Goal: Task Accomplishment & Management: Use online tool/utility

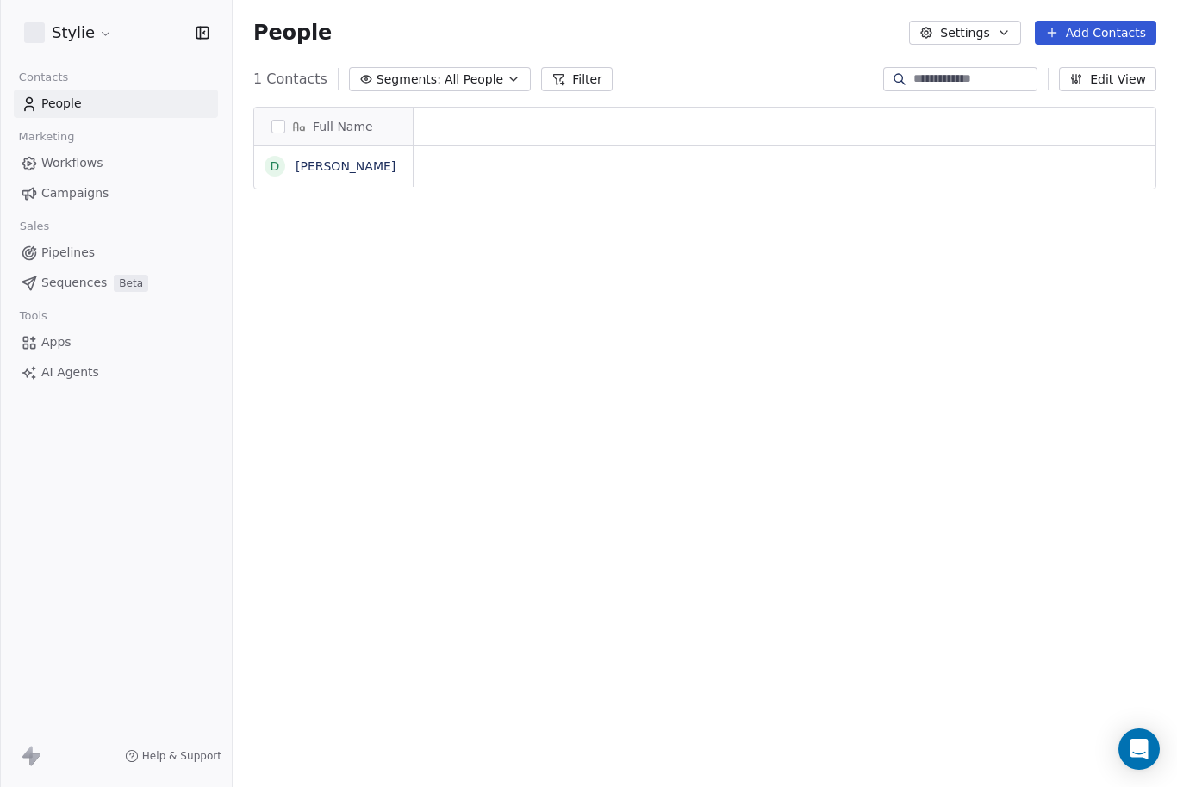
scroll to position [1, 1]
click at [121, 169] on link "Workflows" at bounding box center [116, 163] width 204 height 28
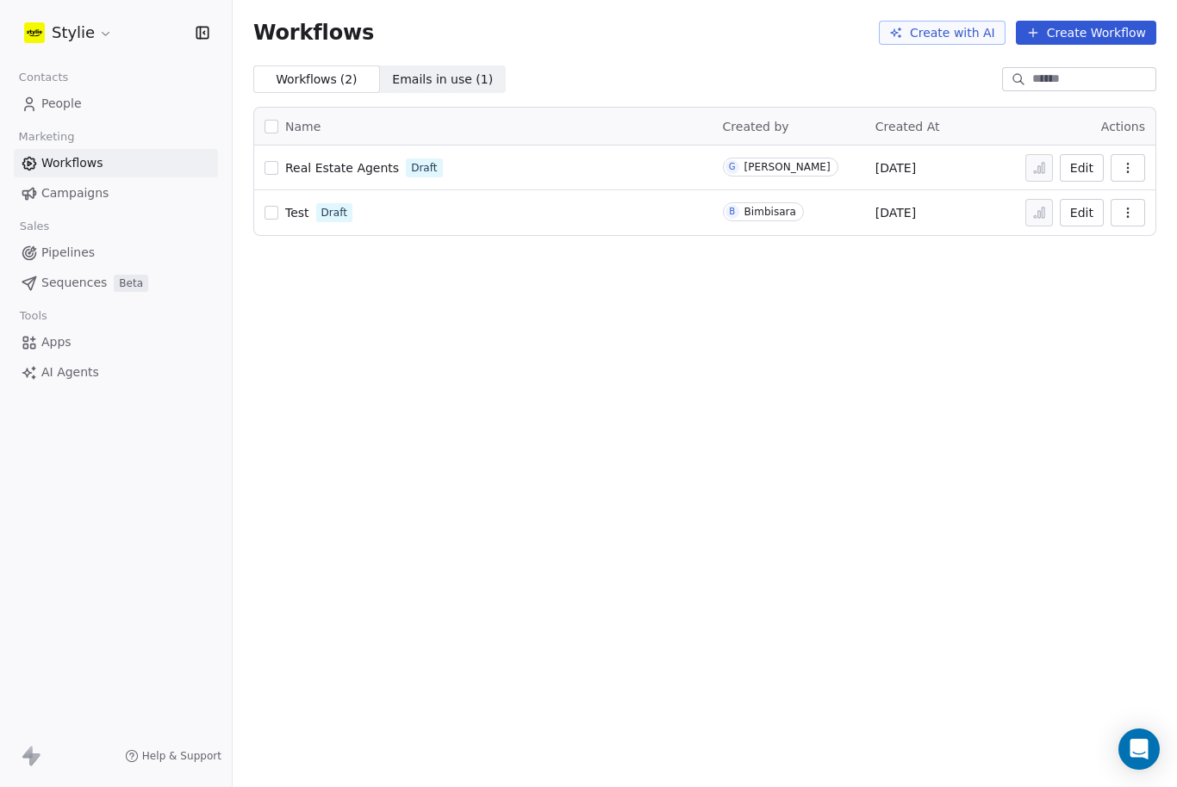
click at [391, 174] on span "Real Estate Agents" at bounding box center [342, 168] width 114 height 14
click at [464, 173] on div "Real Estate Agents Draft" at bounding box center [484, 168] width 438 height 24
click at [359, 176] on link "Real Estate Agents" at bounding box center [342, 167] width 114 height 17
click at [1122, 35] on button "Create Workflow" at bounding box center [1086, 33] width 140 height 24
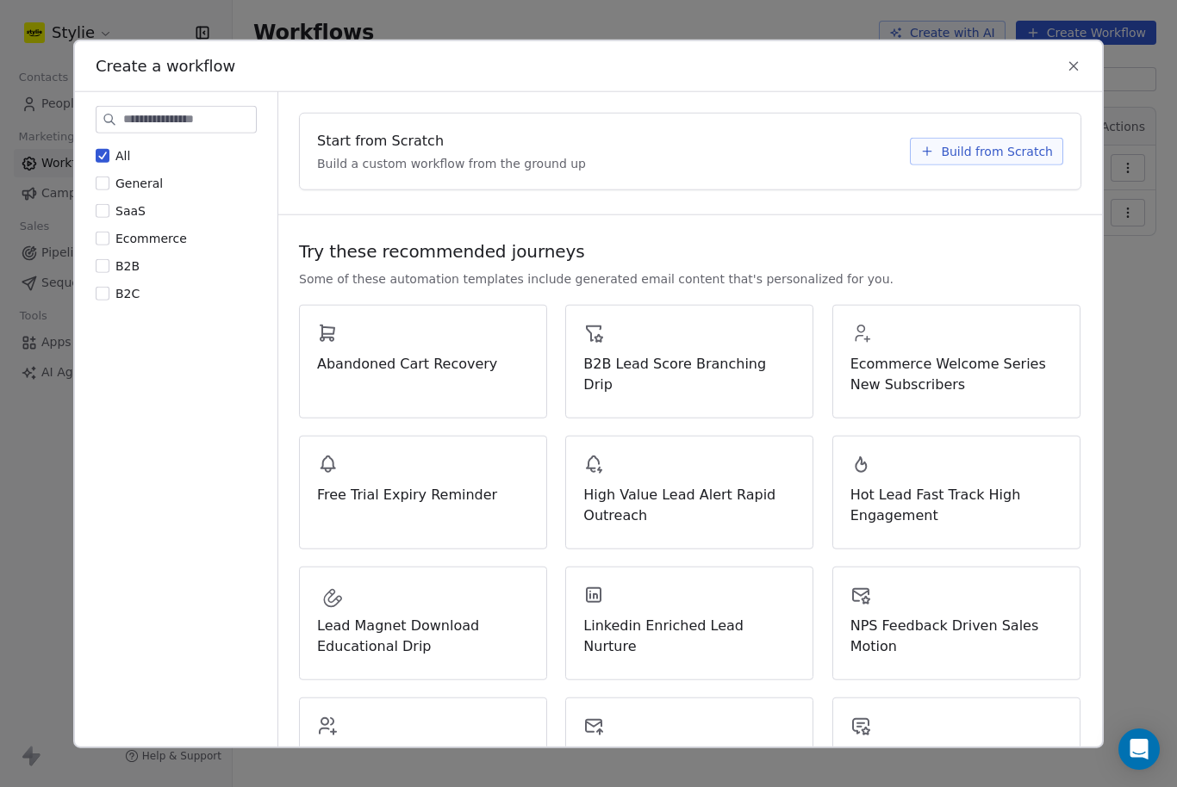
click at [1006, 143] on span "Build from Scratch" at bounding box center [997, 151] width 112 height 17
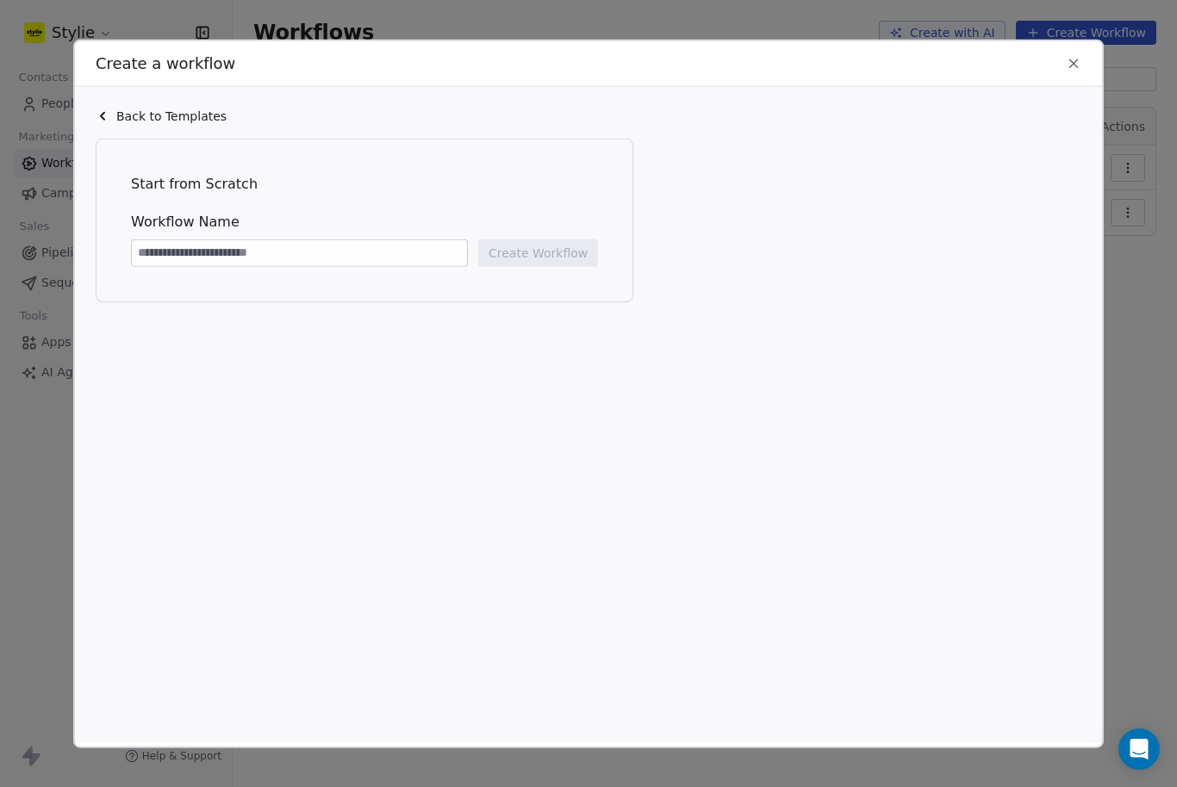
click at [129, 108] on span "Back to Templates" at bounding box center [171, 116] width 110 height 17
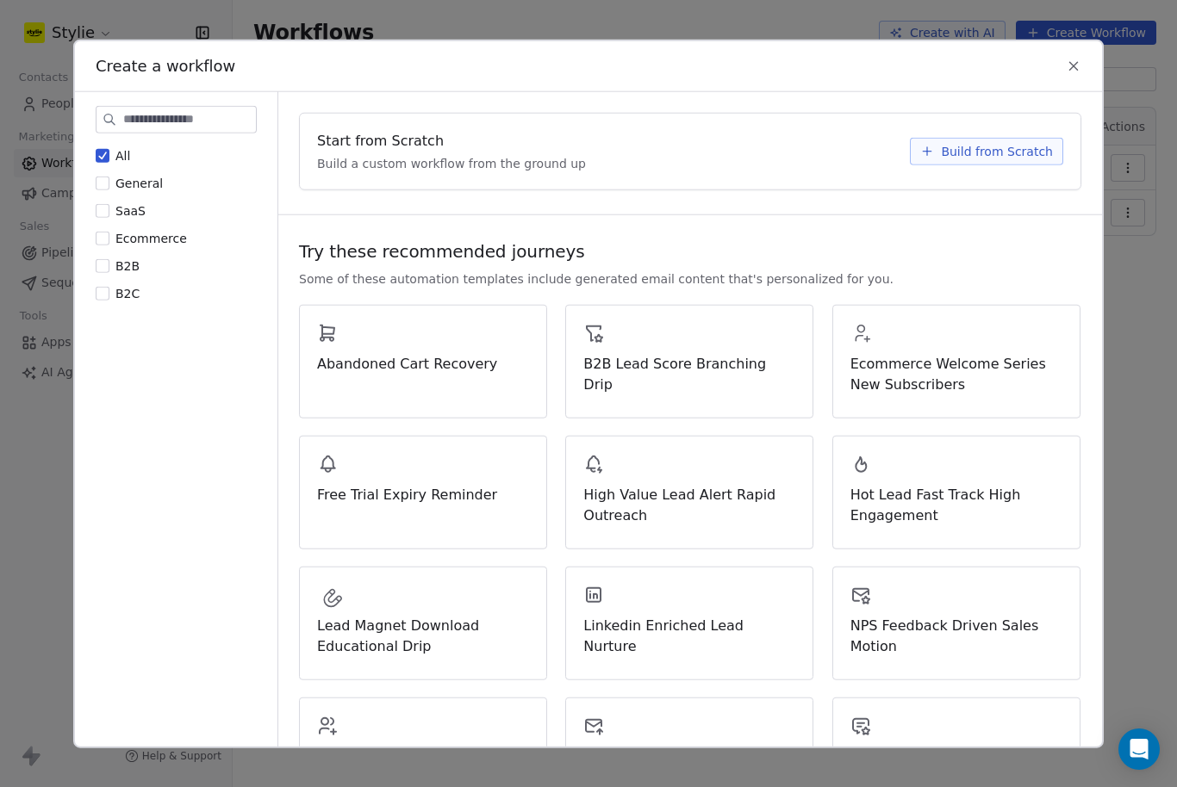
click at [115, 107] on div at bounding box center [110, 120] width 28 height 26
click at [624, 485] on span "High Value Lead Alert Rapid Outreach" at bounding box center [689, 505] width 212 height 41
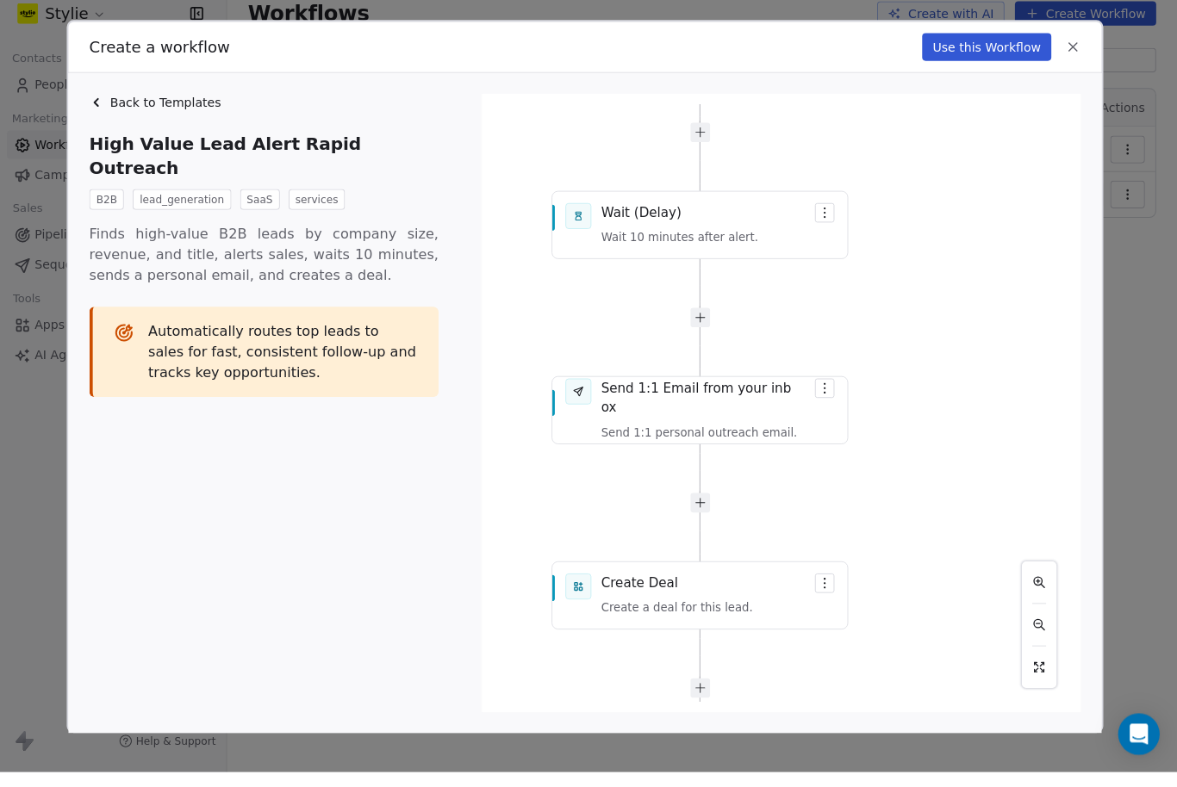
scroll to position [57, 0]
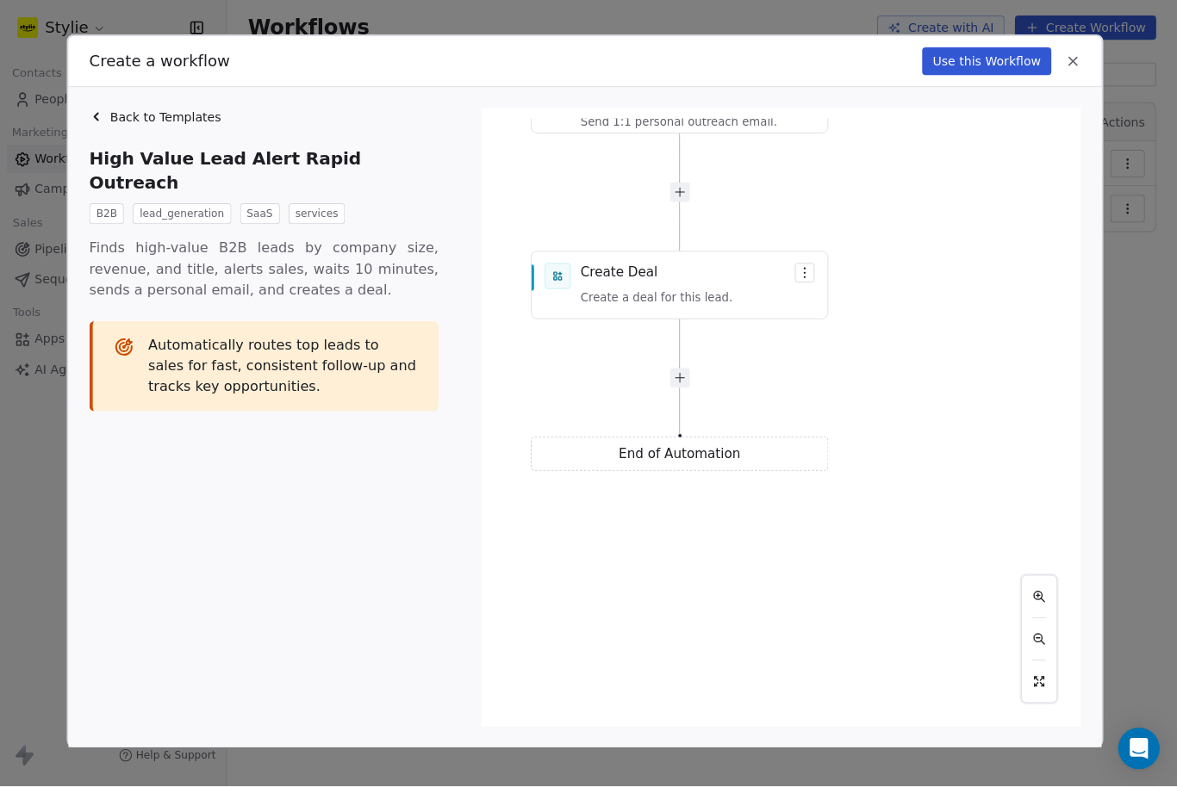
click at [109, 113] on div "Back to Templates" at bounding box center [275, 121] width 358 height 17
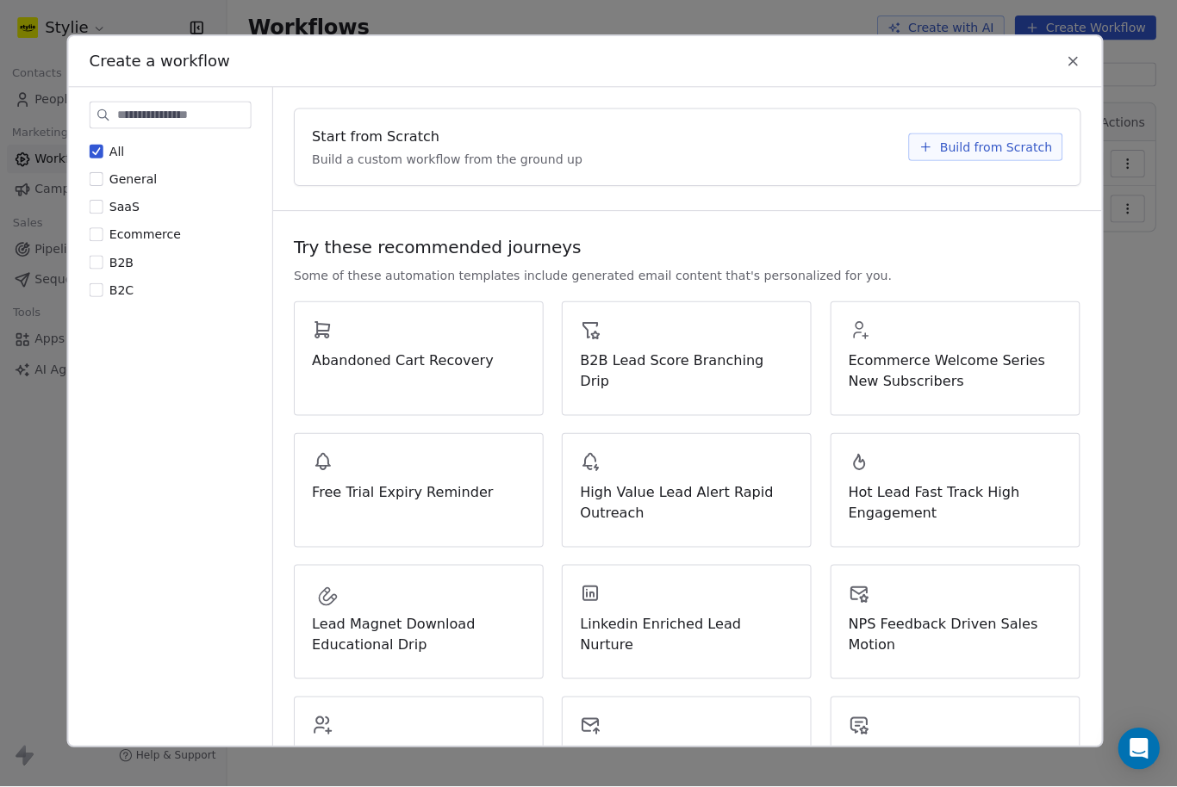
click at [101, 285] on button "B2C" at bounding box center [103, 293] width 14 height 17
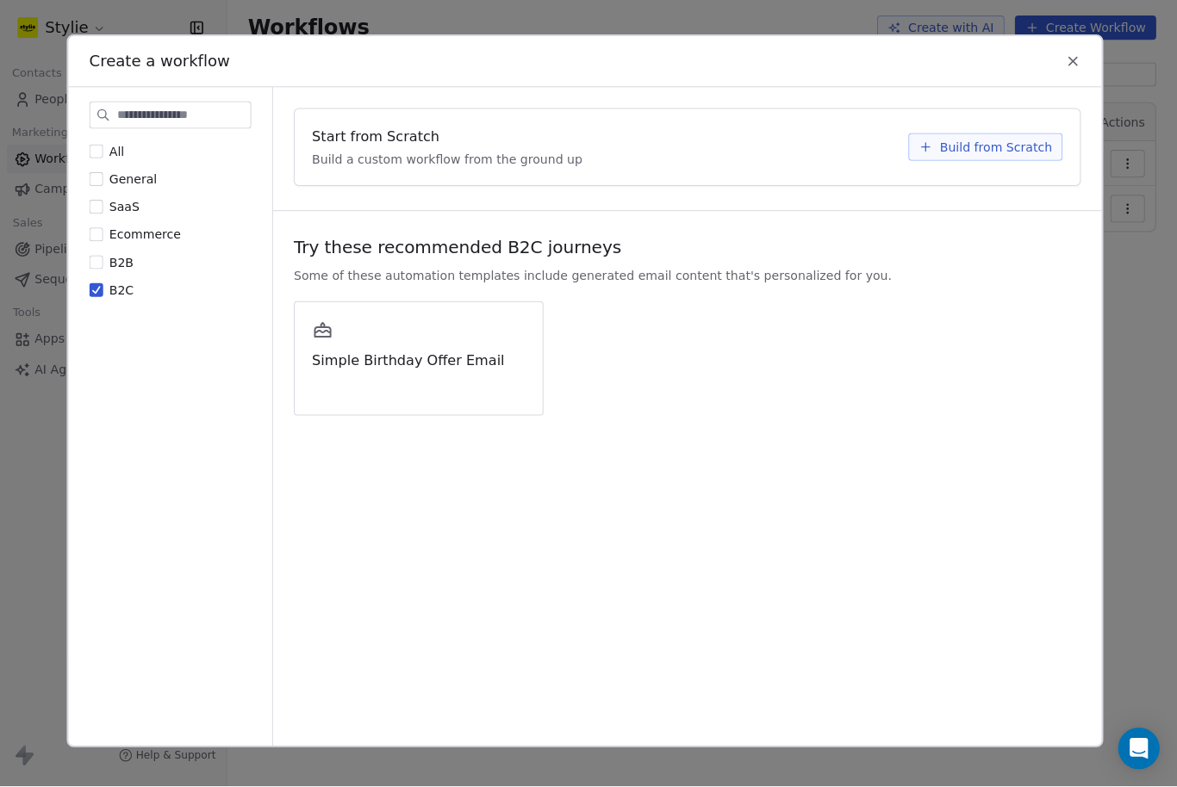
click at [100, 258] on button "B2B" at bounding box center [103, 266] width 14 height 17
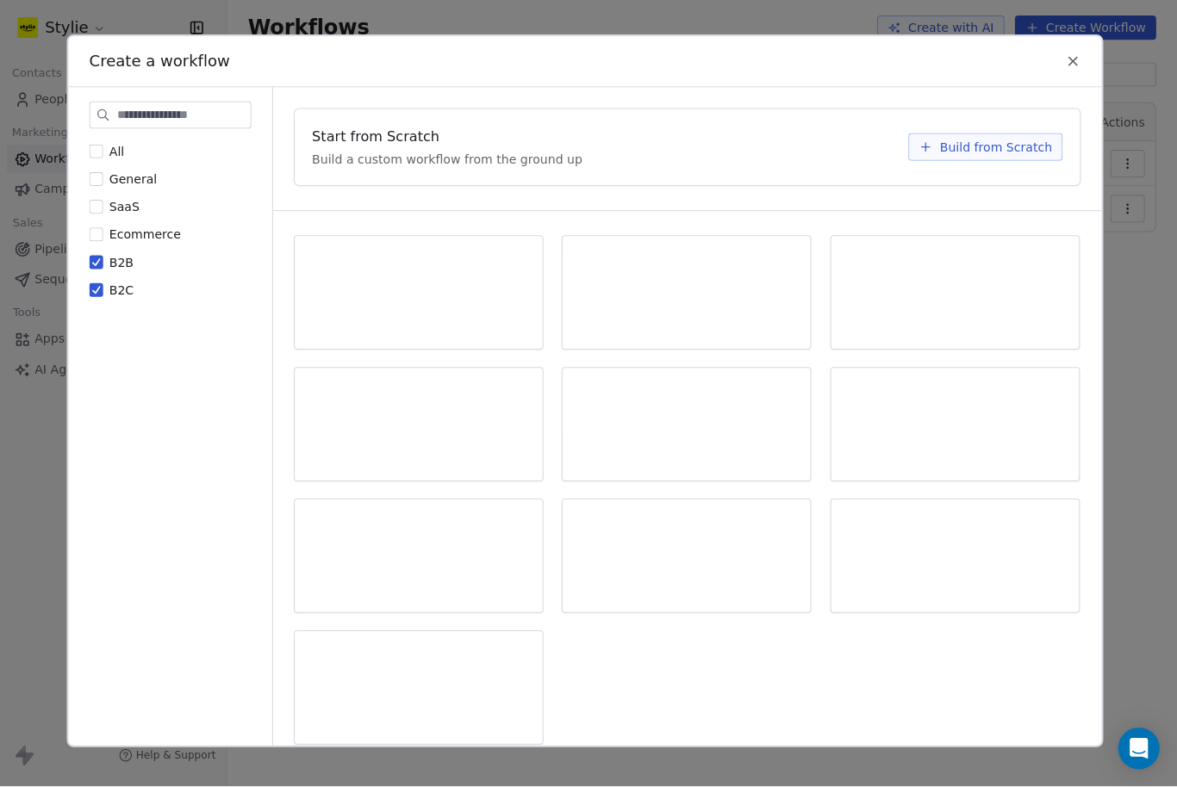
click at [85, 264] on div "All General SaaS Ecommerce B2B B2C" at bounding box center [176, 429] width 202 height 675
click at [97, 285] on button "B2C" at bounding box center [103, 293] width 14 height 17
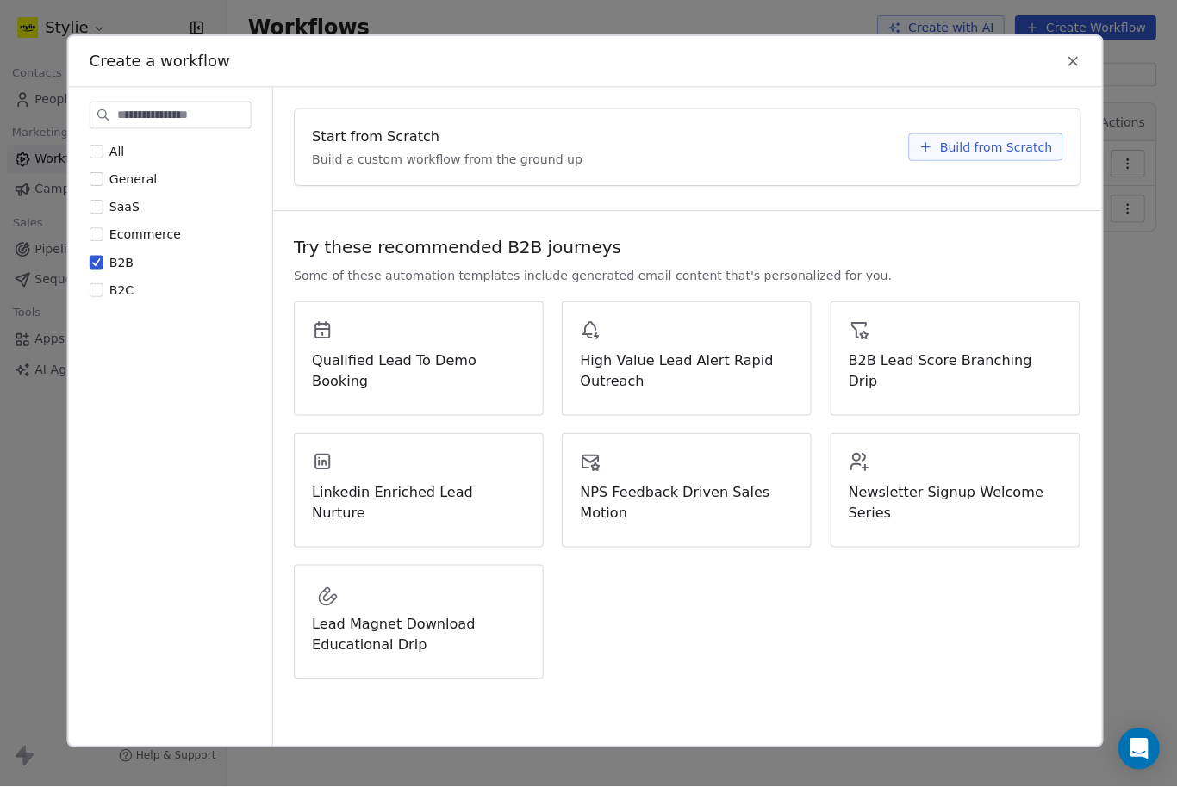
click at [97, 258] on button "B2B" at bounding box center [103, 266] width 14 height 17
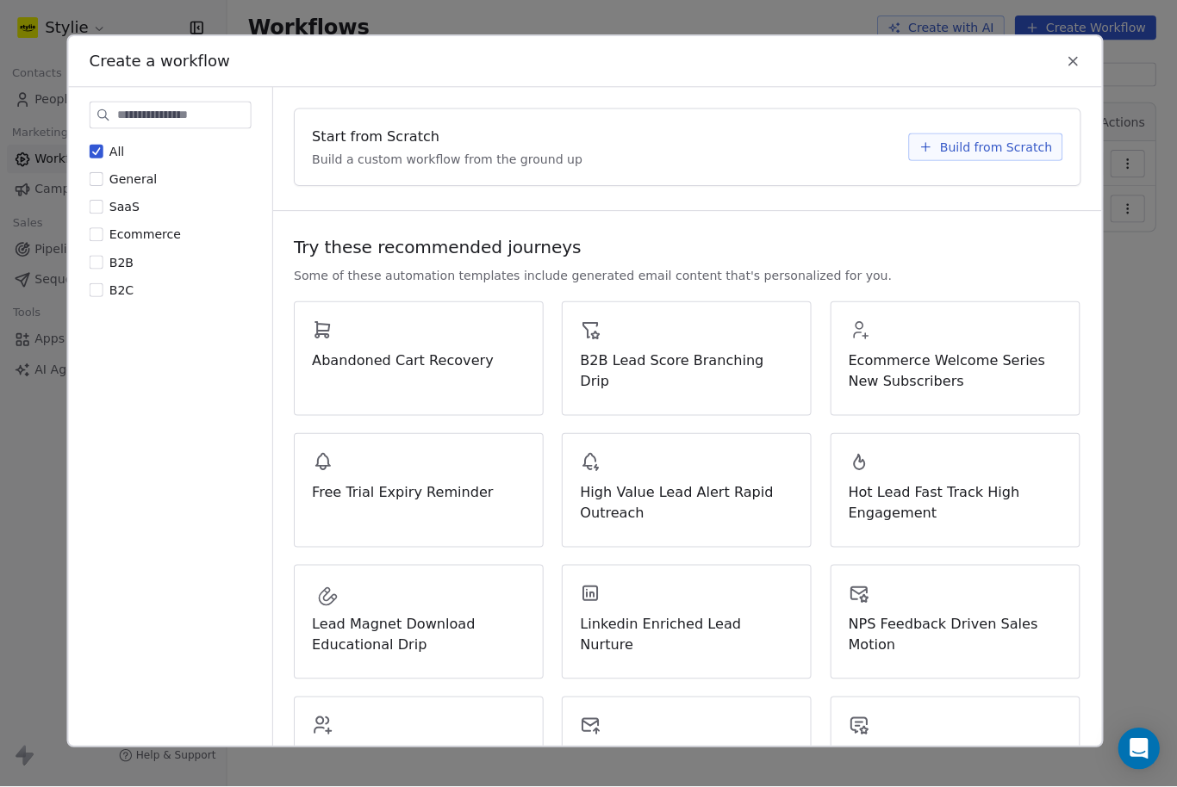
click at [96, 202] on button "SaaS" at bounding box center [103, 210] width 14 height 17
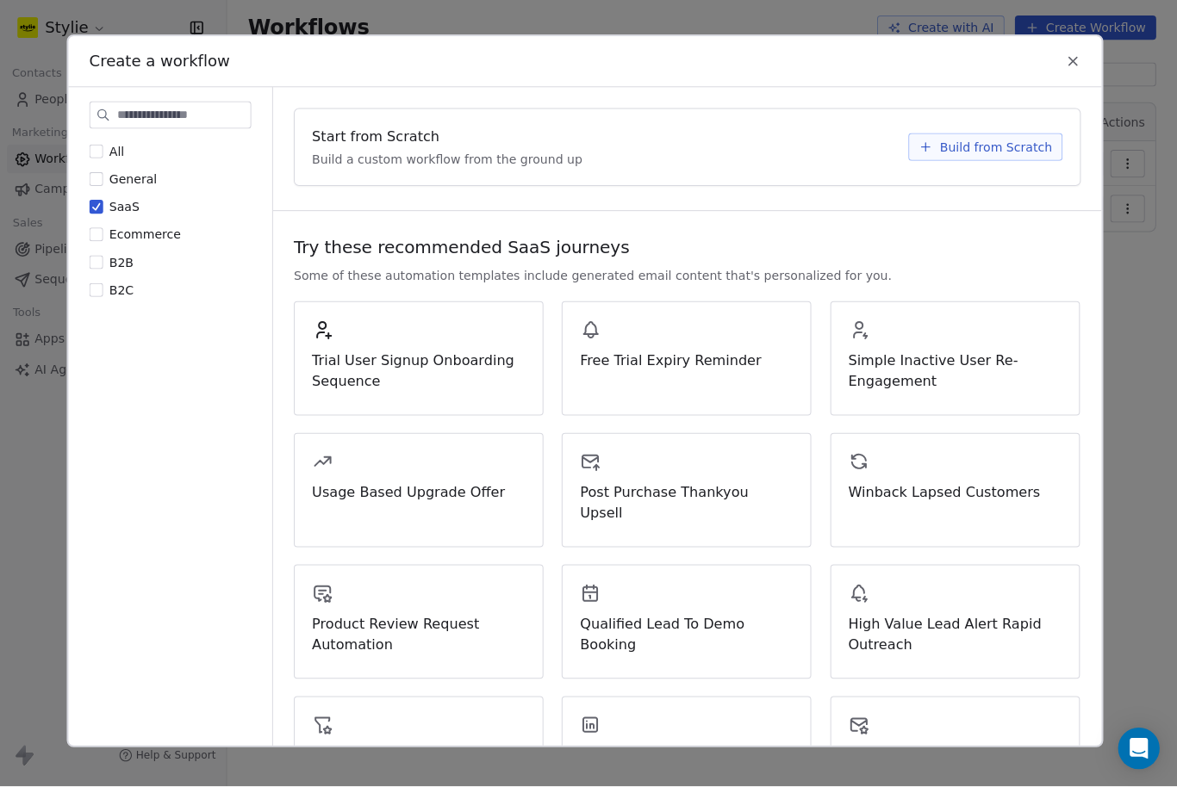
scroll to position [0, 0]
click at [137, 171] on div "All General SaaS Ecommerce B2B B2C" at bounding box center [176, 224] width 161 height 155
click at [118, 204] on span "SaaS" at bounding box center [130, 211] width 30 height 14
click at [109, 202] on button "SaaS" at bounding box center [103, 210] width 14 height 17
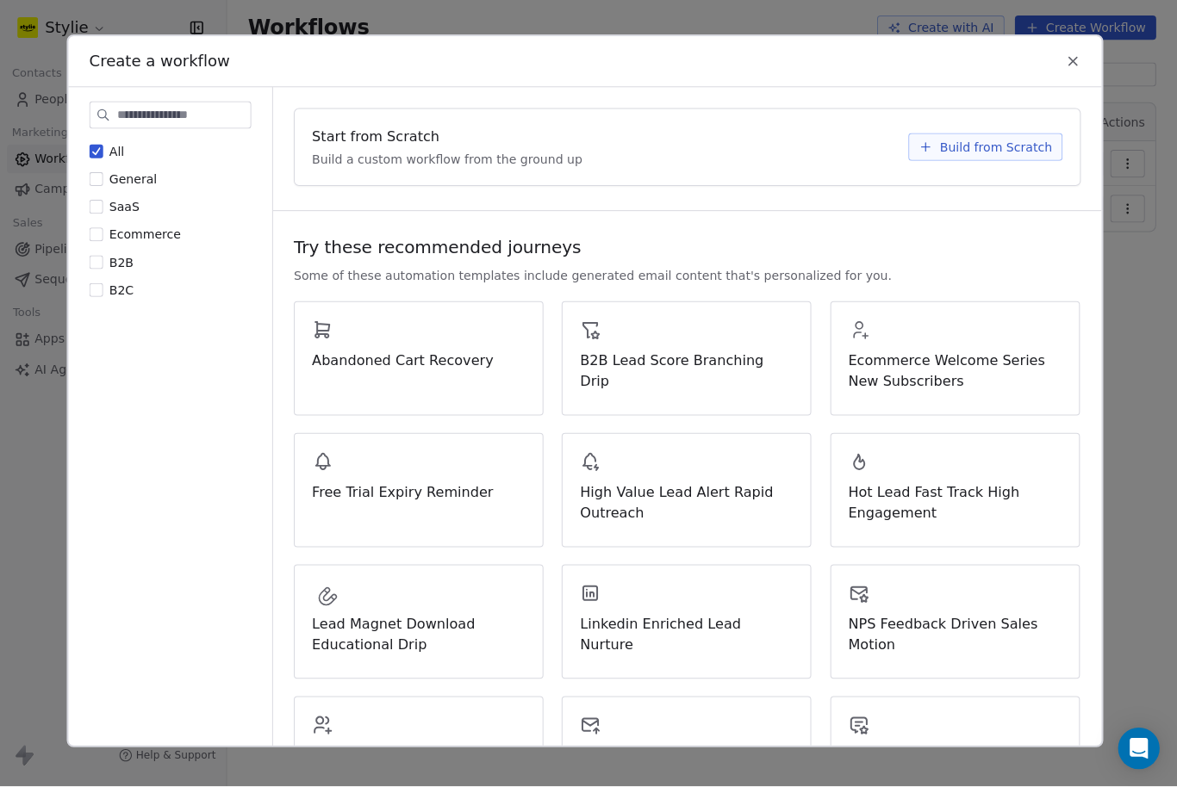
click at [955, 114] on div "Start from Scratch Build a custom workflow from the ground up Build from Scratch" at bounding box center [690, 152] width 781 height 76
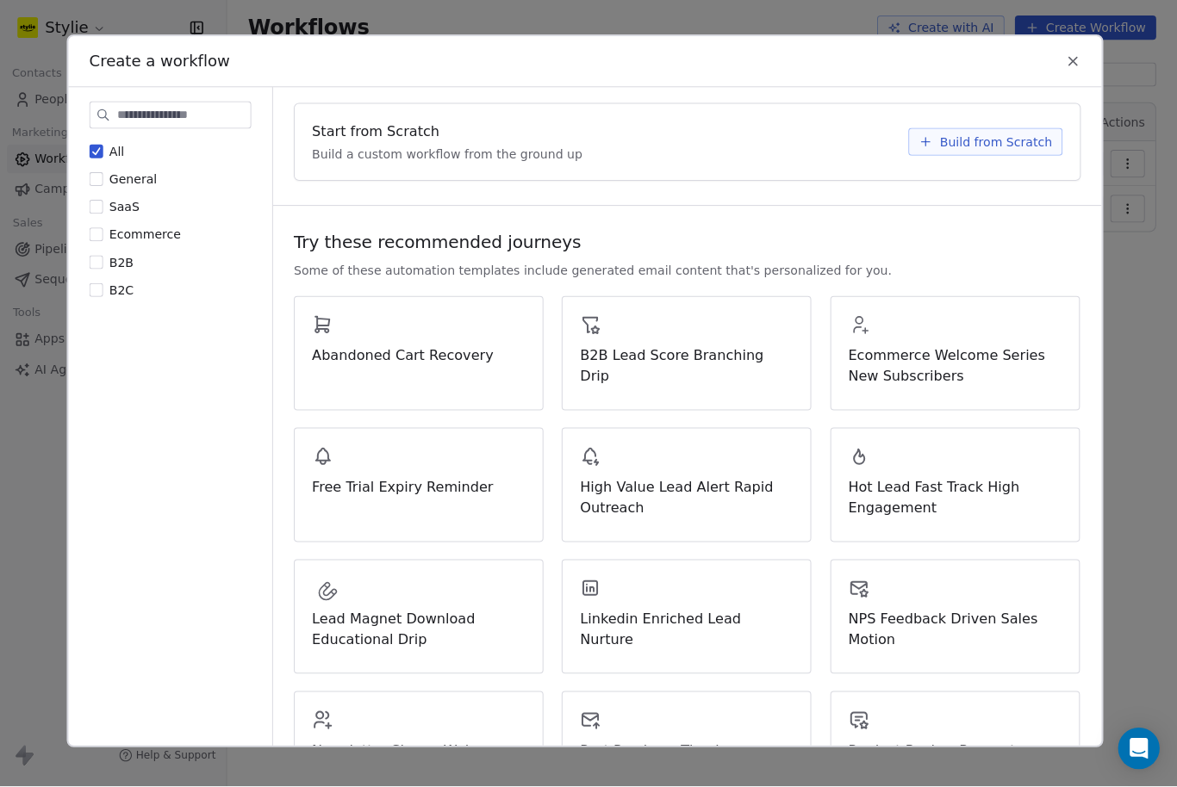
click at [1010, 138] on span "Build from Scratch" at bounding box center [997, 146] width 112 height 17
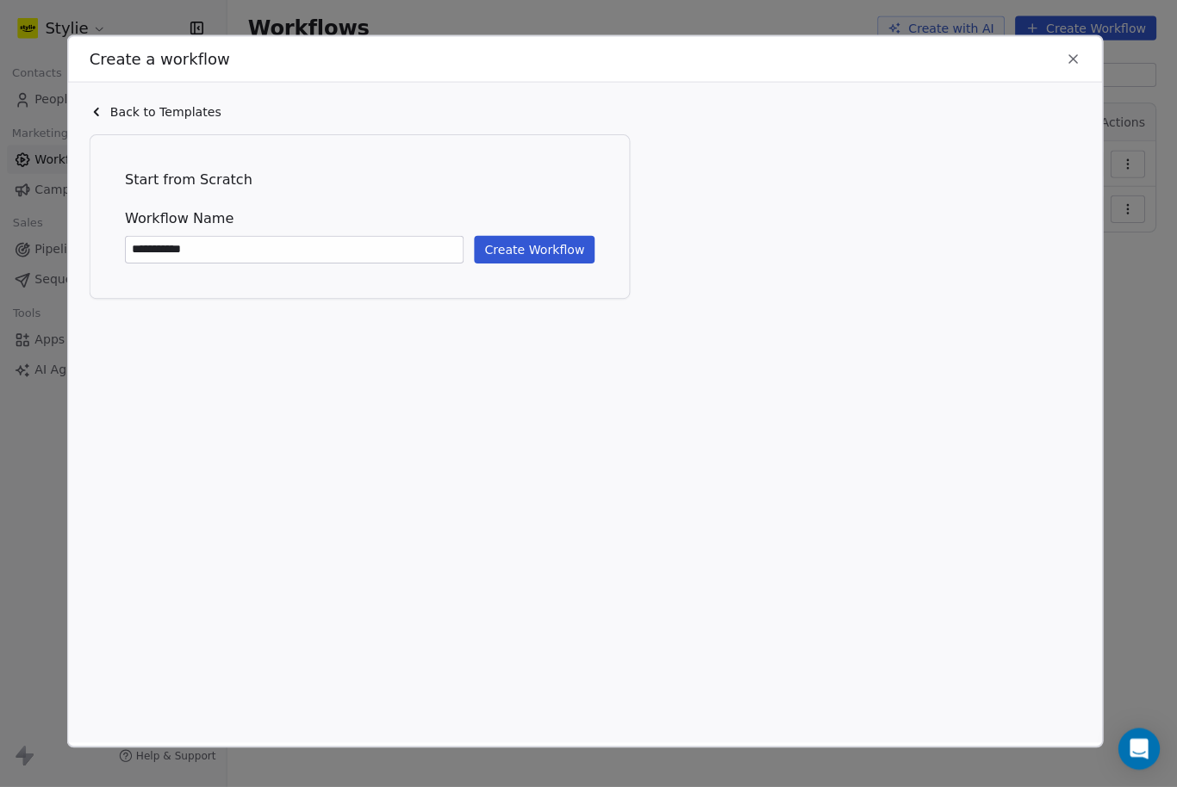
type input "**********"
click at [550, 240] on button "Create Workflow" at bounding box center [538, 254] width 120 height 28
